Goal: Transaction & Acquisition: Download file/media

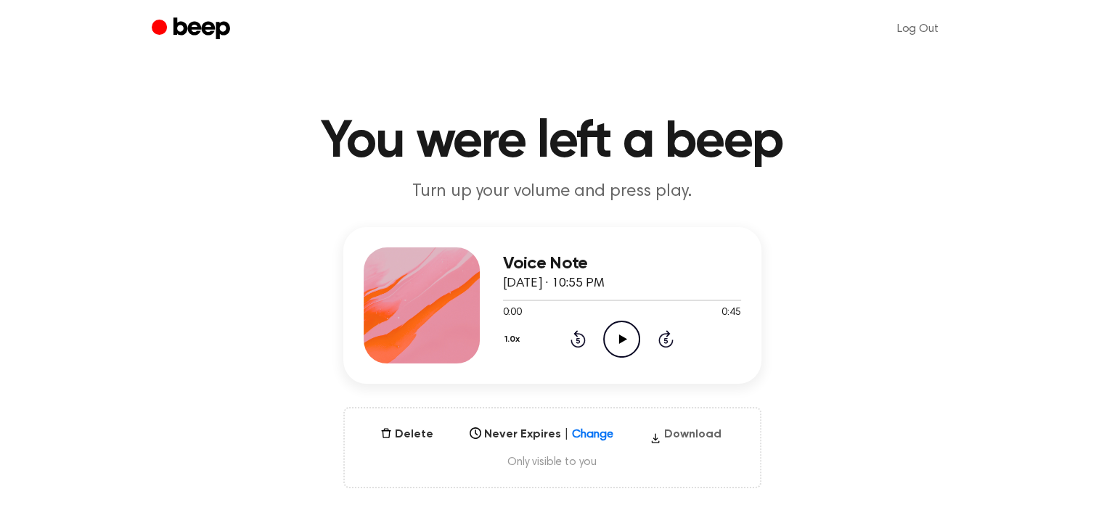
click at [683, 432] on button "Download" at bounding box center [685, 437] width 83 height 23
click at [684, 435] on button "Download" at bounding box center [685, 437] width 83 height 23
click at [682, 435] on button "Download" at bounding box center [685, 437] width 83 height 23
